Goal: Find specific page/section: Find specific page/section

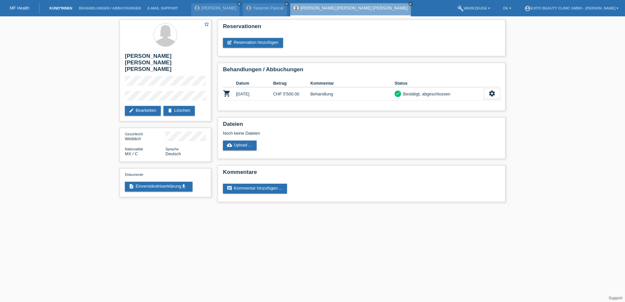
click at [58, 8] on link "Kund*innen" at bounding box center [60, 8] width 29 height 4
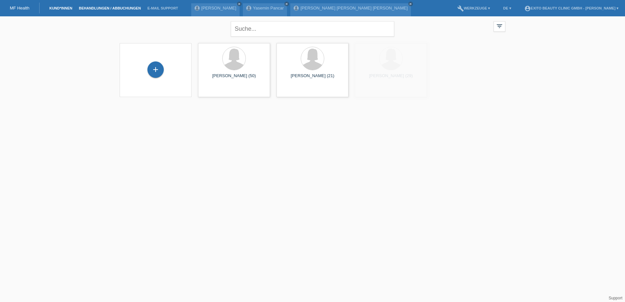
click at [97, 8] on link "Behandlungen / Abbuchungen" at bounding box center [109, 8] width 69 height 4
